Goal: Communication & Community: Answer question/provide support

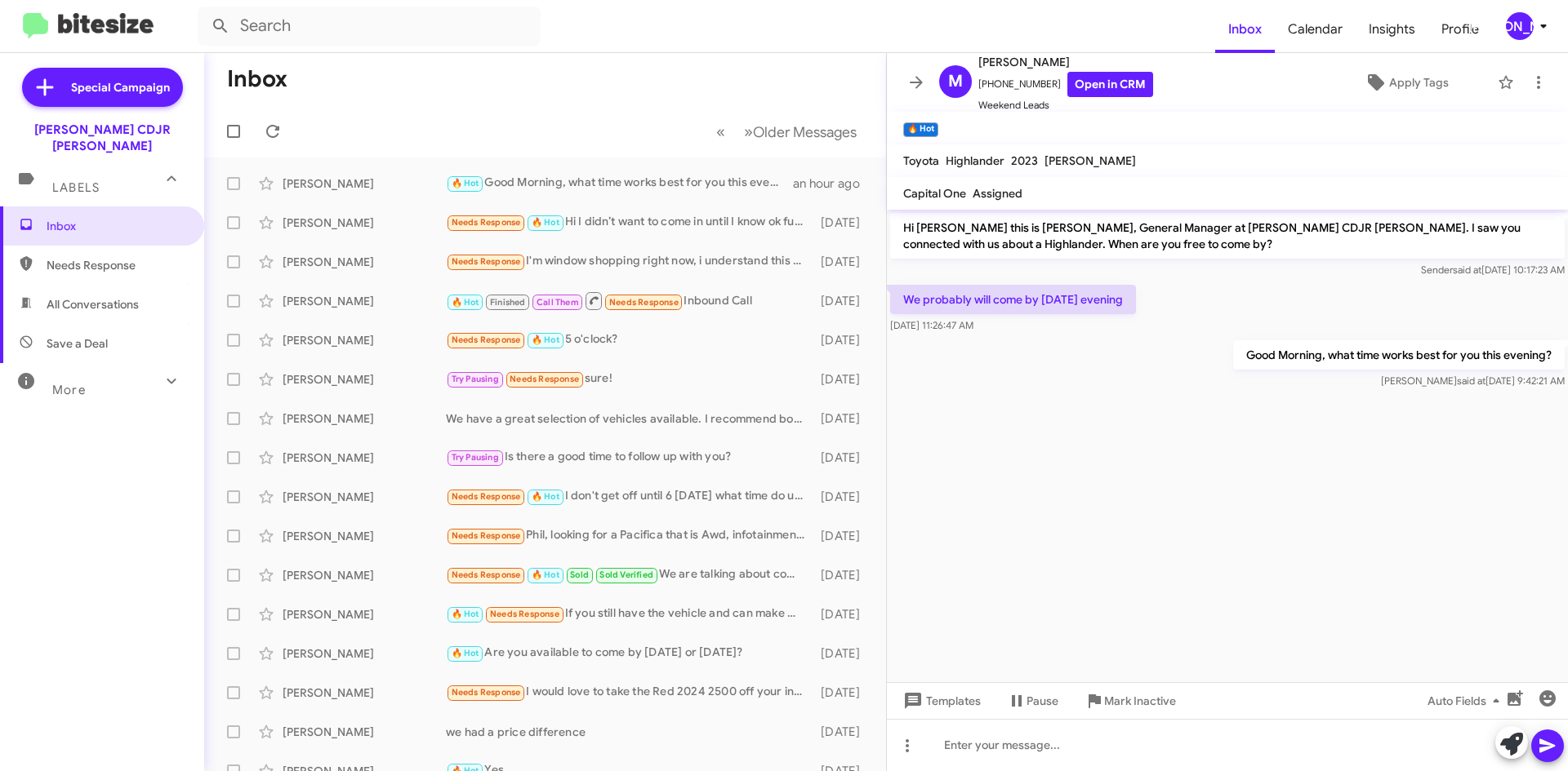
click at [266, 115] on mat-toolbar-row "« Previous » Next Older Messages" at bounding box center [545, 132] width 682 height 52
click at [273, 117] on button at bounding box center [272, 131] width 33 height 33
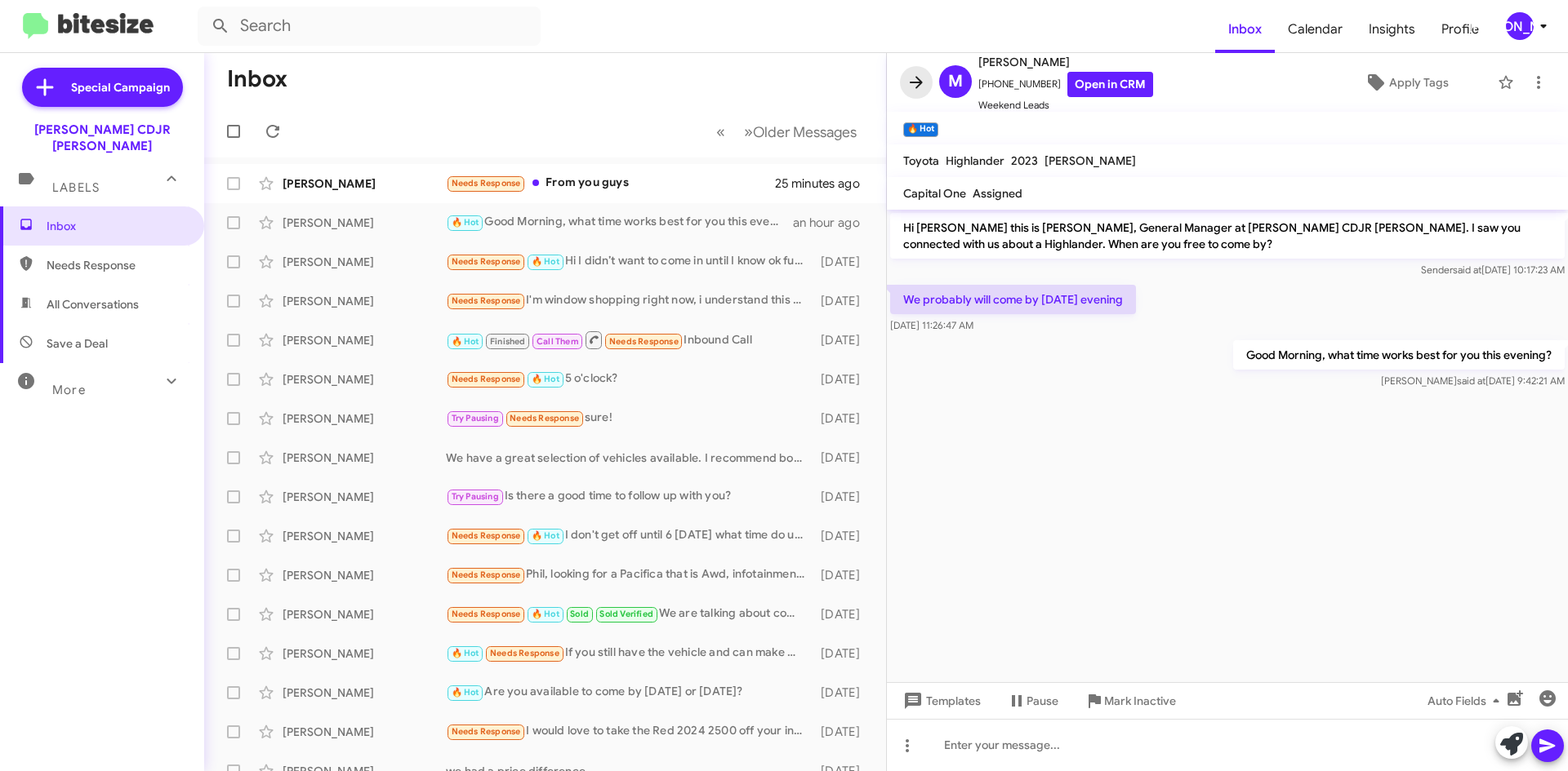
click at [918, 76] on icon at bounding box center [916, 82] width 19 height 19
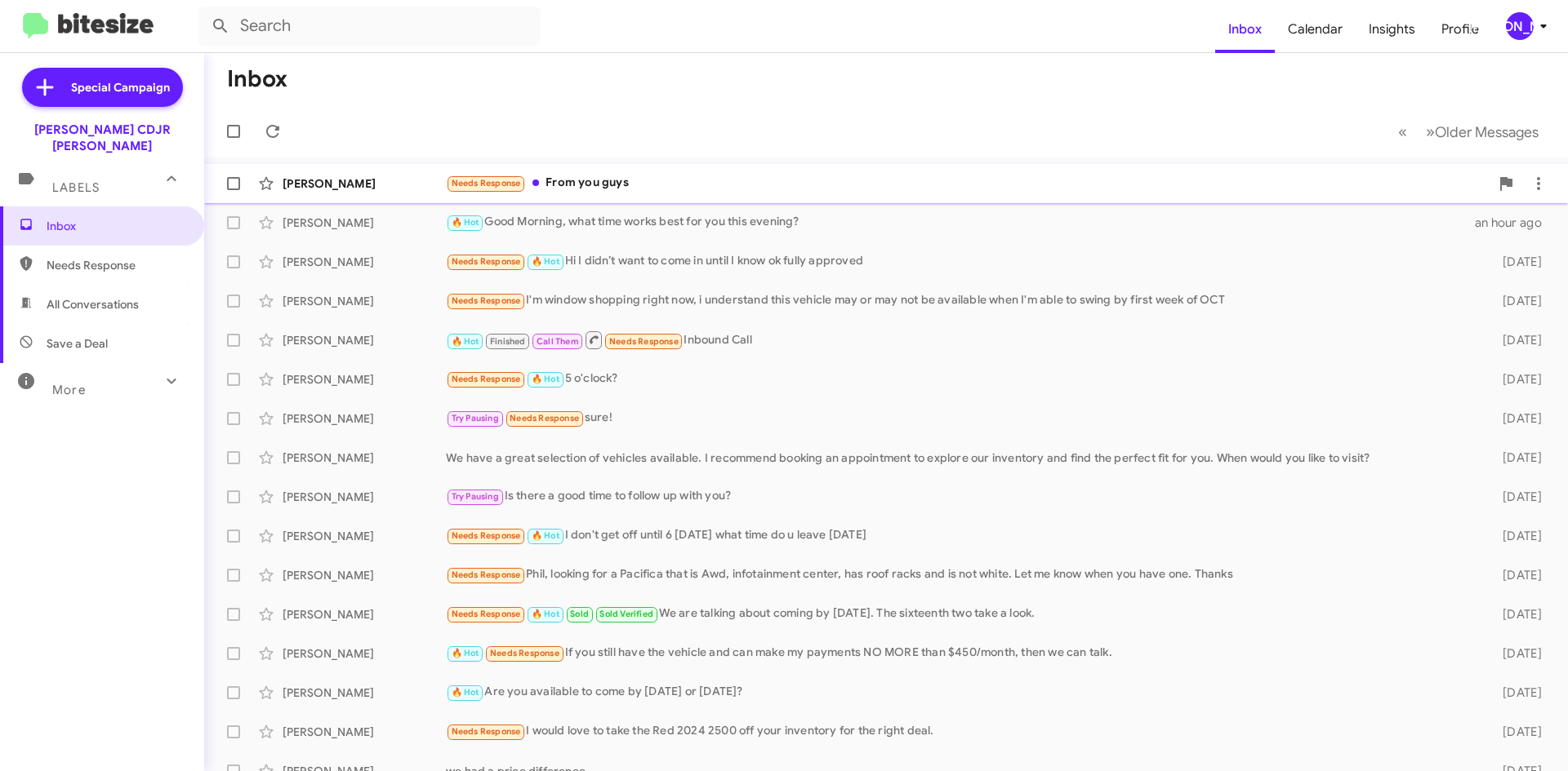
click at [750, 178] on div "Needs Response From you guys" at bounding box center [968, 183] width 1044 height 19
